Goal: Task Accomplishment & Management: Use online tool/utility

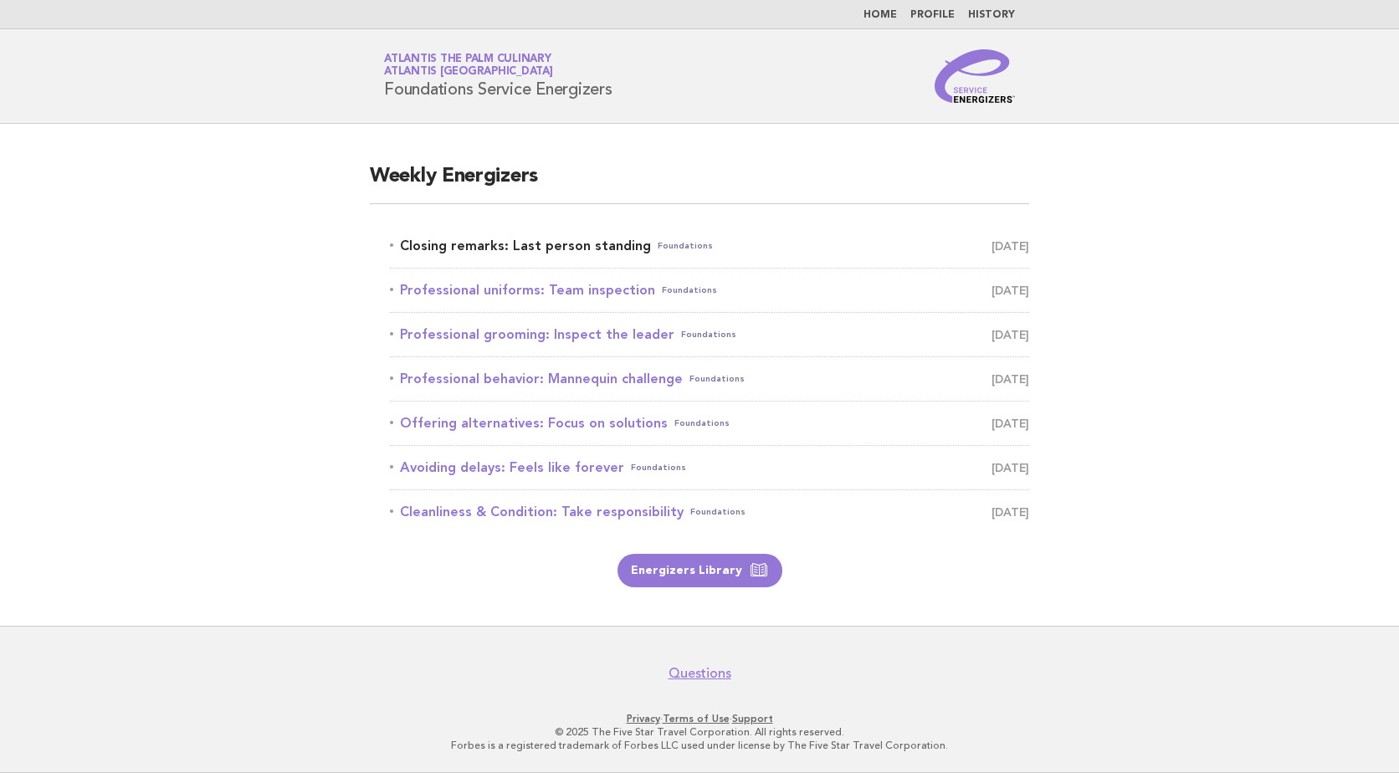
click at [560, 244] on link "Closing remarks: Last person standing Foundations September 2" at bounding box center [709, 245] width 639 height 23
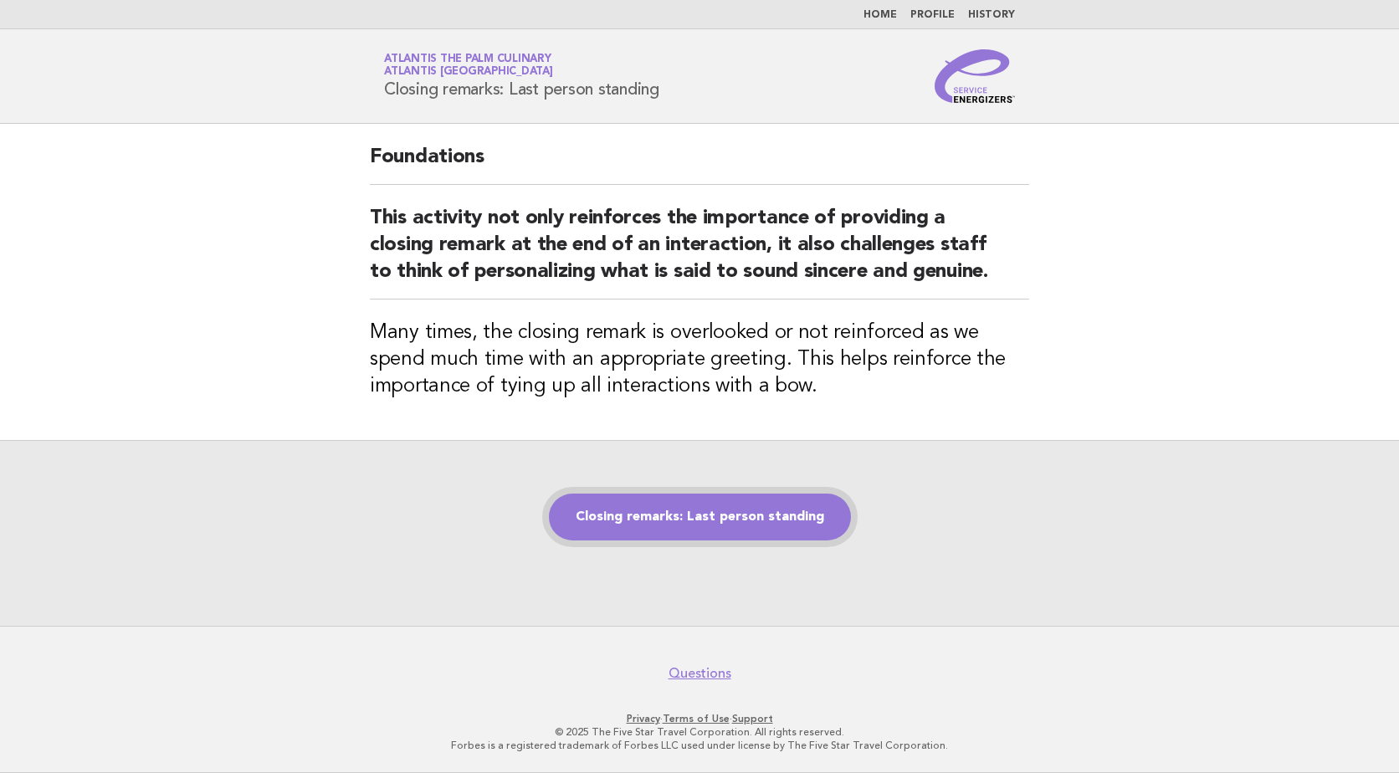
click at [770, 531] on link "Closing remarks: Last person standing" at bounding box center [700, 517] width 302 height 47
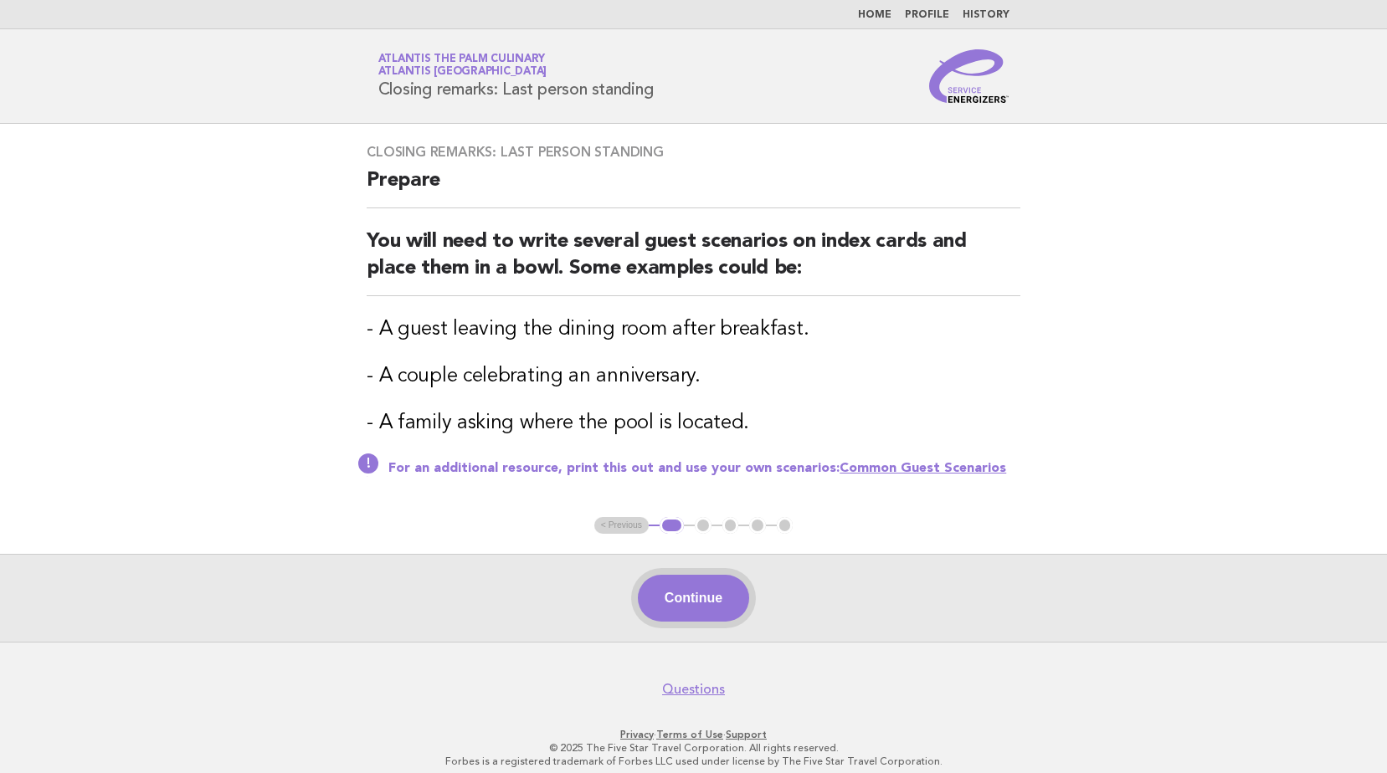
click at [718, 598] on button "Continue" at bounding box center [693, 598] width 111 height 47
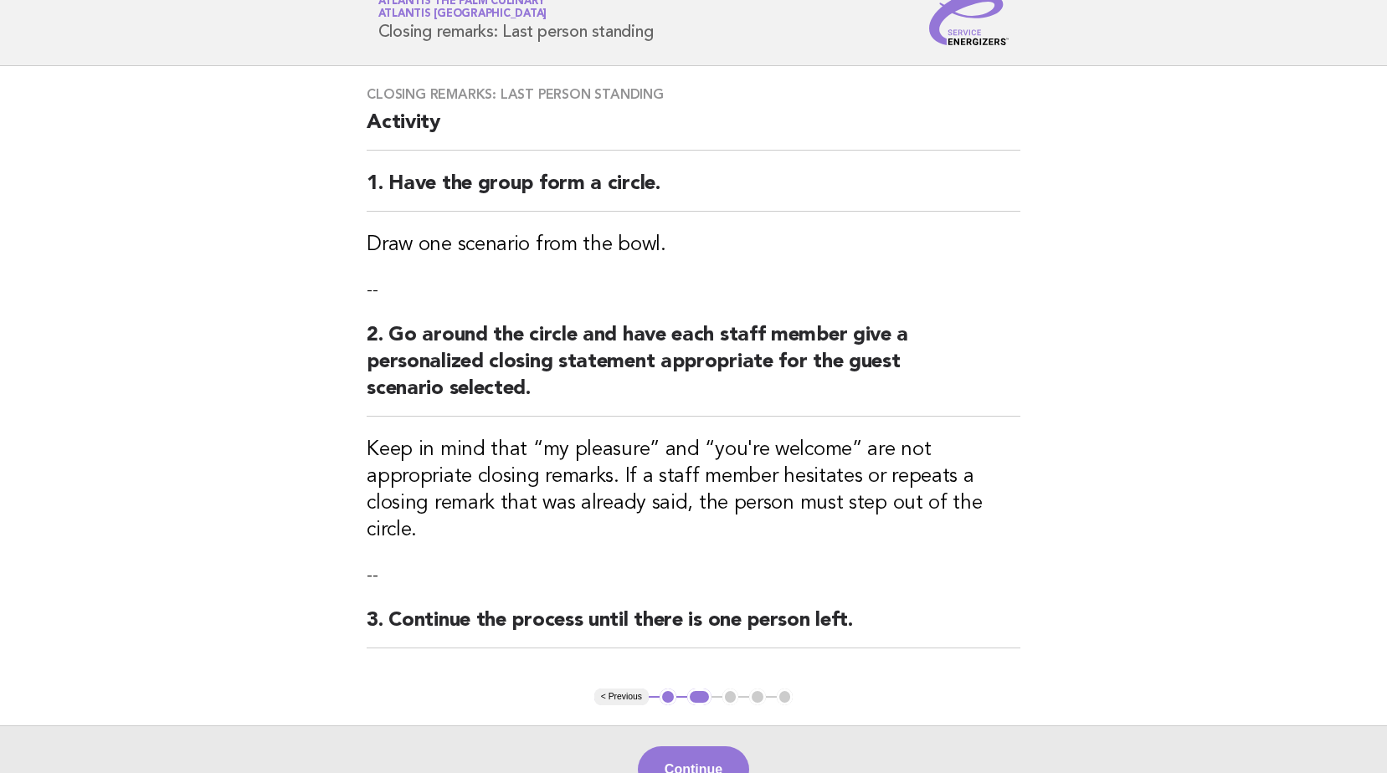
scroll to position [84, 0]
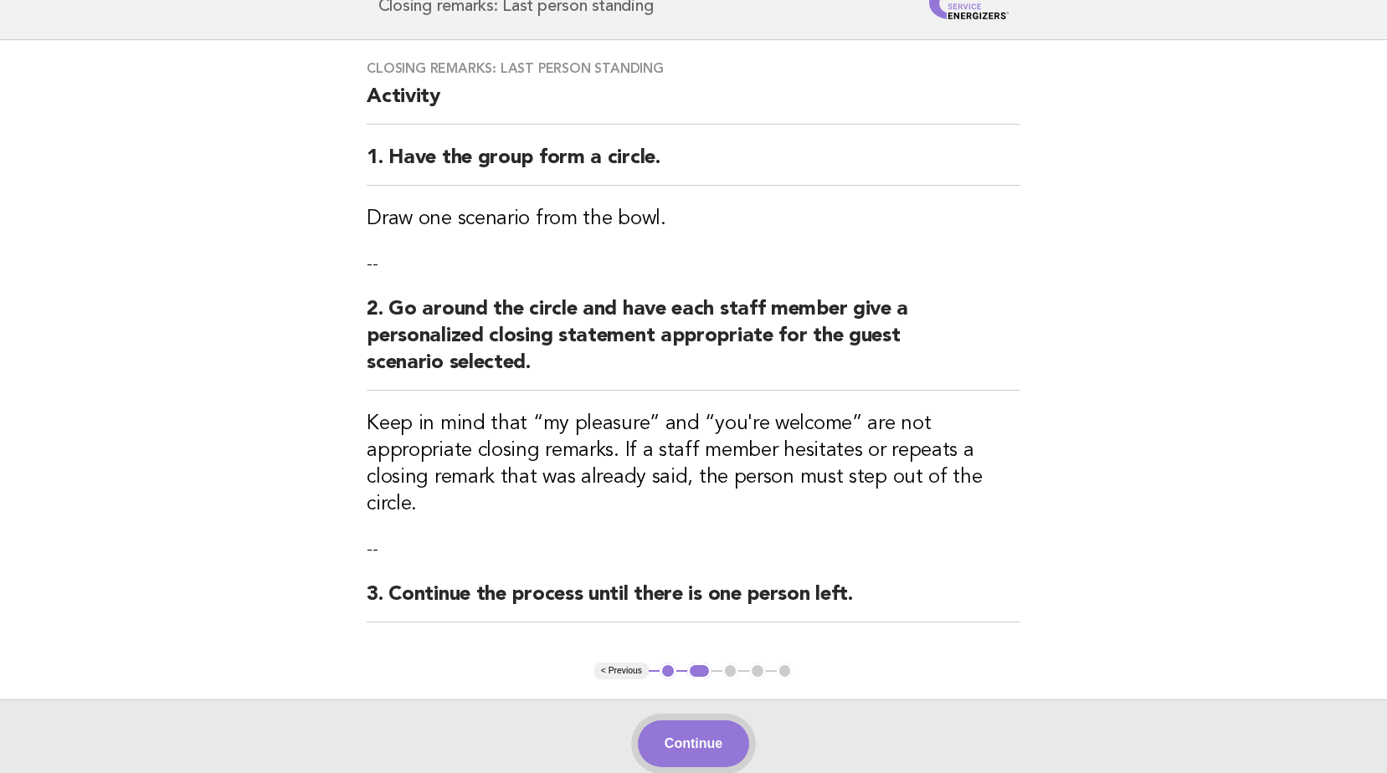
click at [706, 721] on button "Continue" at bounding box center [693, 744] width 111 height 47
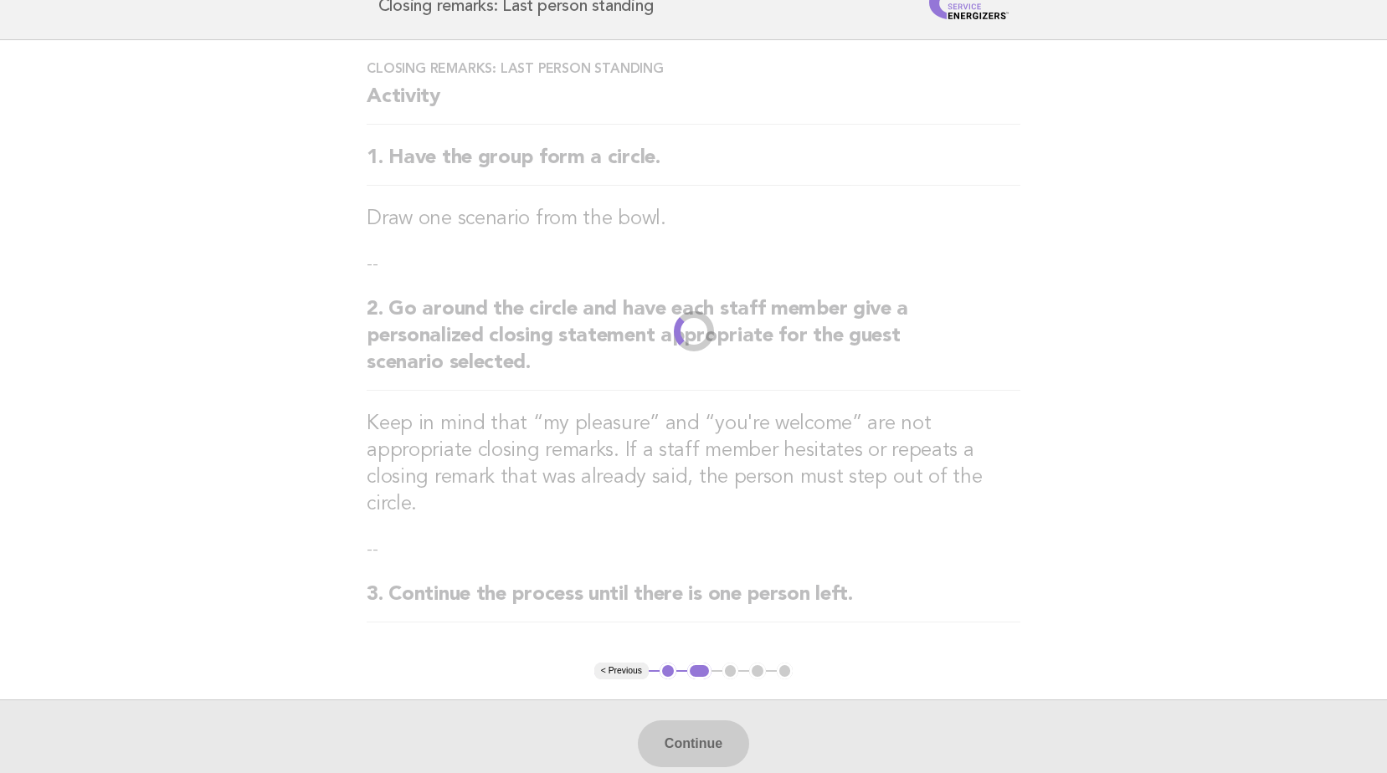
scroll to position [0, 0]
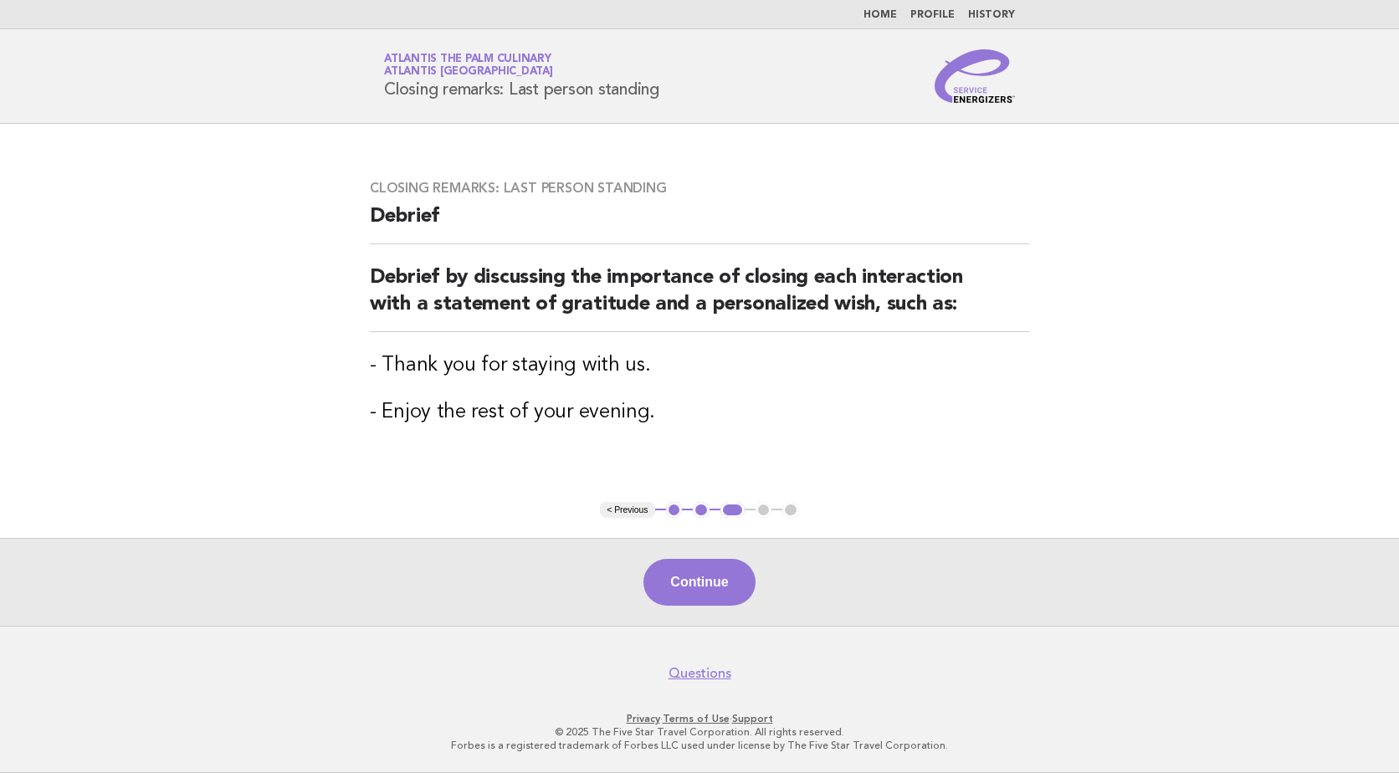
drag, startPoint x: 706, startPoint y: 587, endPoint x: 705, endPoint y: 597, distance: 9.4
click at [706, 596] on button "Continue" at bounding box center [699, 582] width 111 height 47
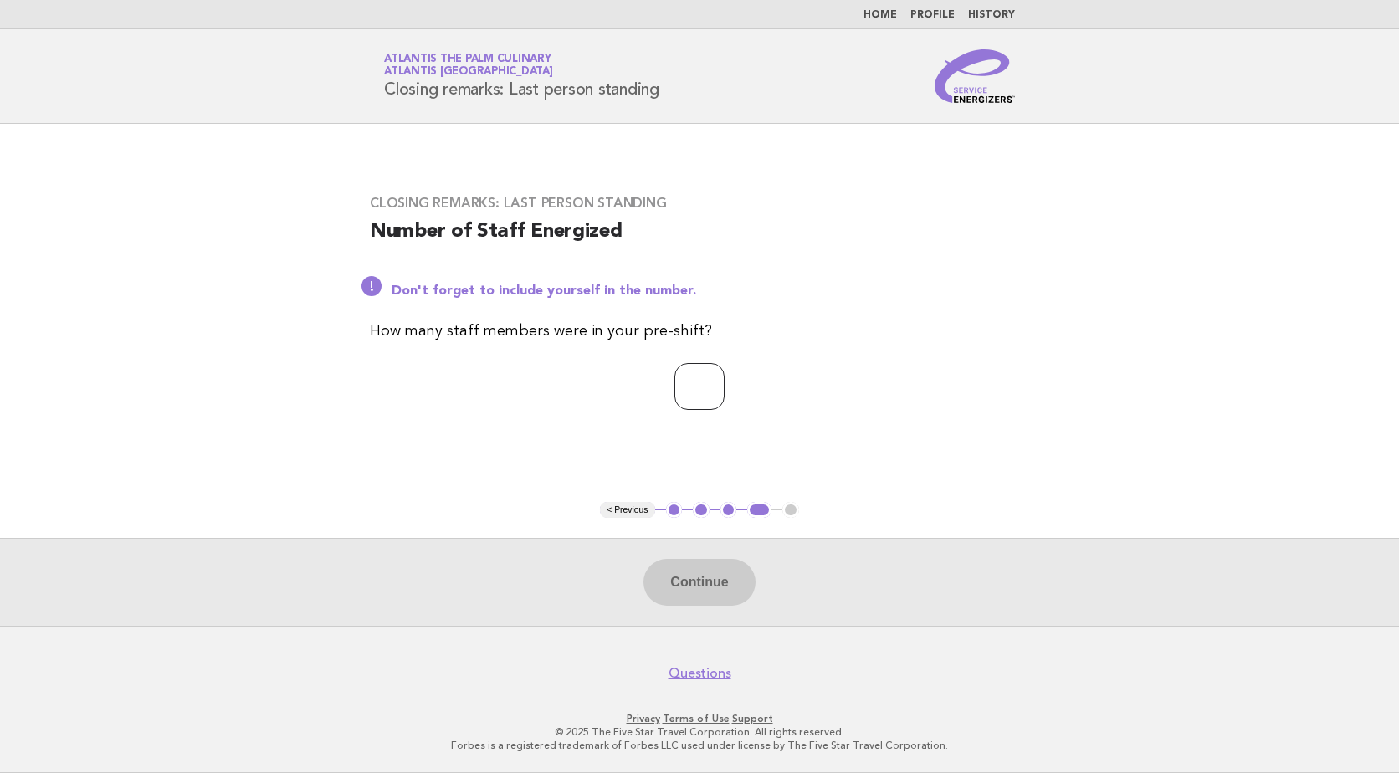
click at [675, 383] on input "number" at bounding box center [700, 386] width 50 height 47
type input "**"
click at [695, 582] on button "Continue" at bounding box center [699, 582] width 111 height 47
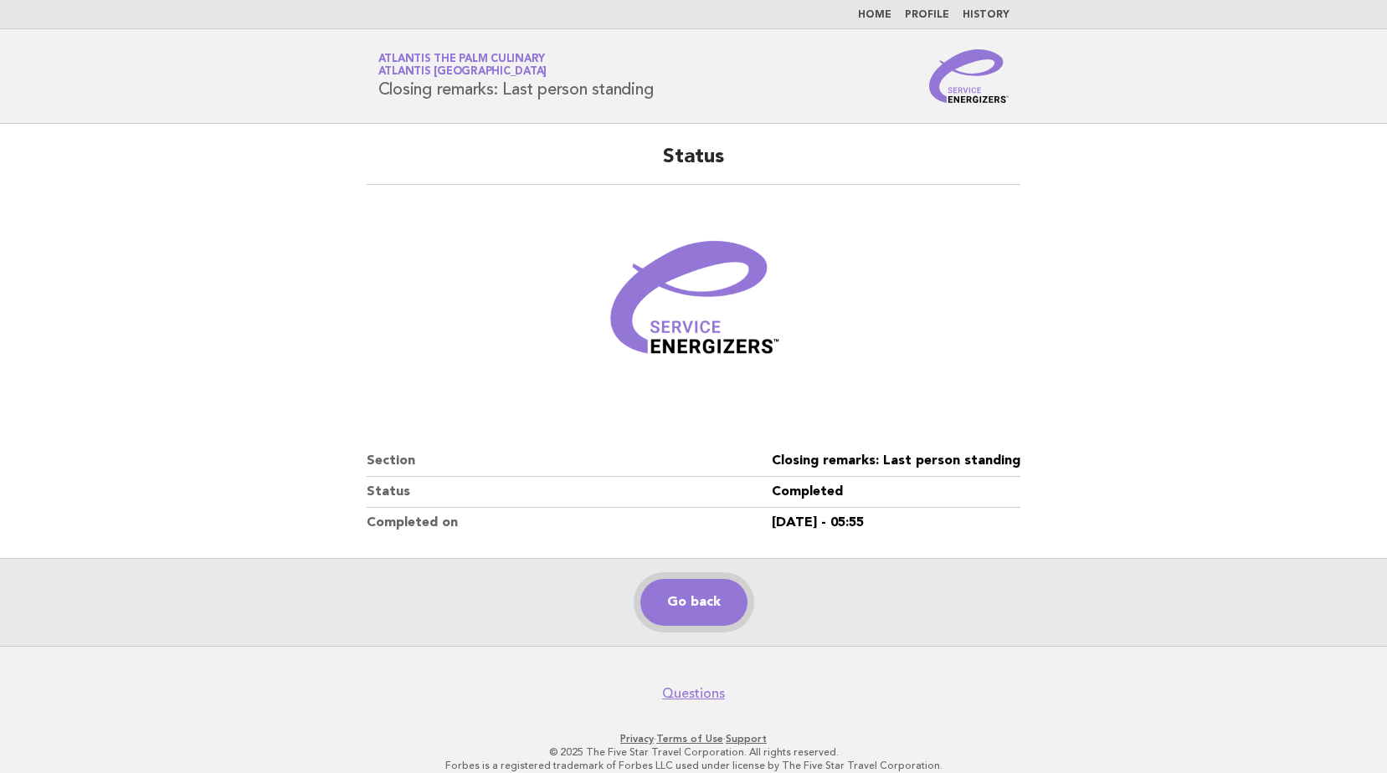
click at [731, 594] on link "Go back" at bounding box center [693, 602] width 107 height 47
